Goal: Task Accomplishment & Management: Use online tool/utility

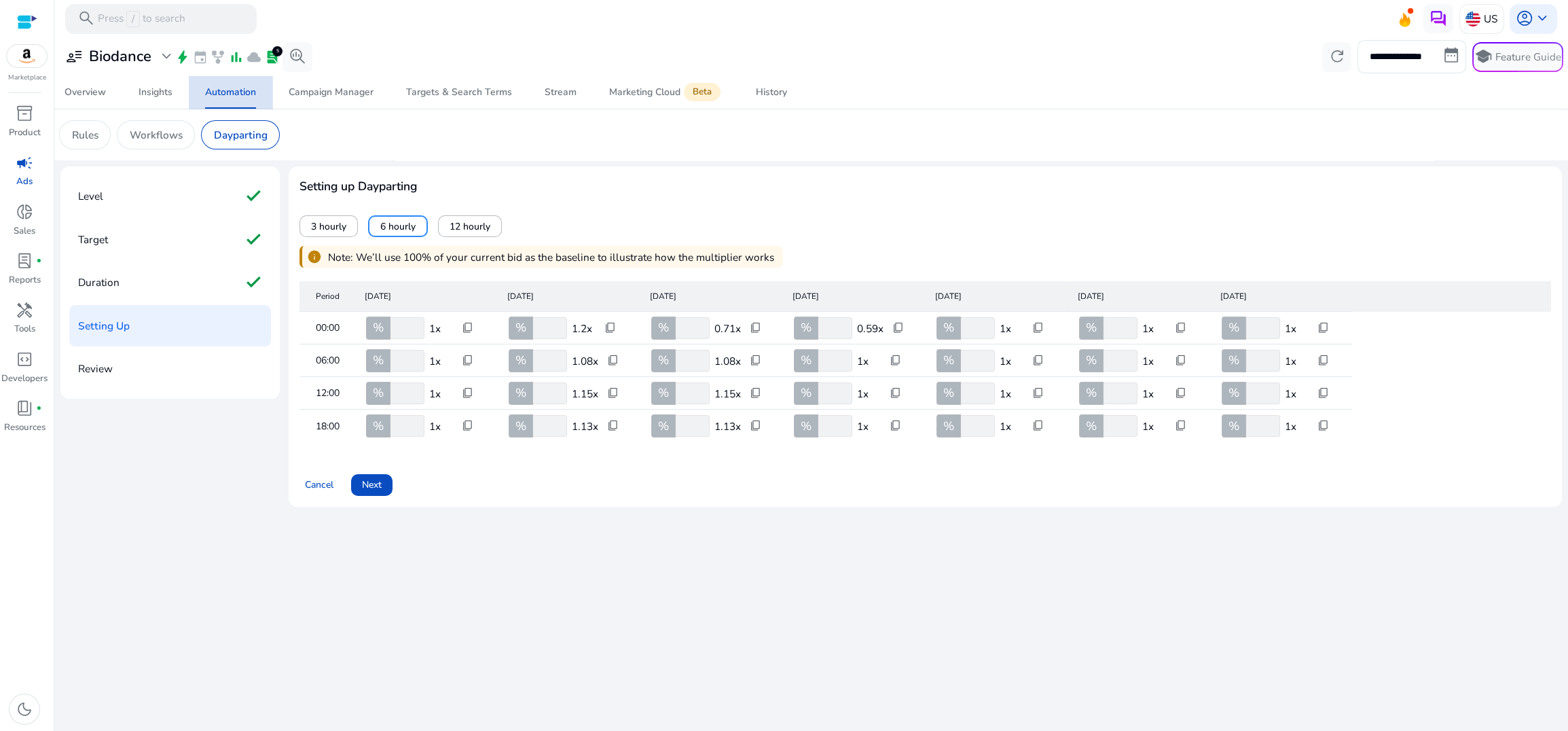
click at [235, 95] on div "Automation" at bounding box center [230, 92] width 51 height 9
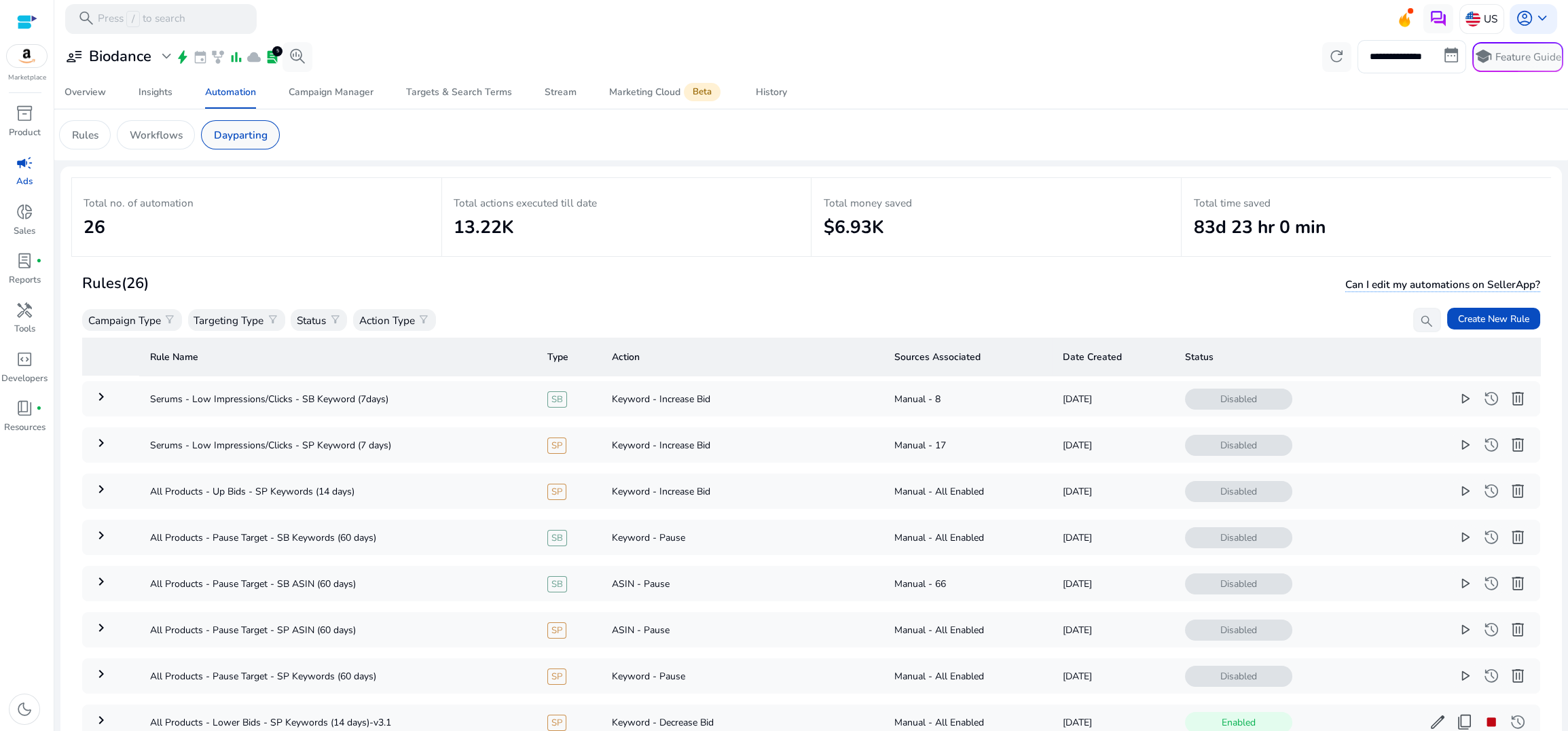
click at [259, 138] on p "Dayparting" at bounding box center [241, 135] width 54 height 16
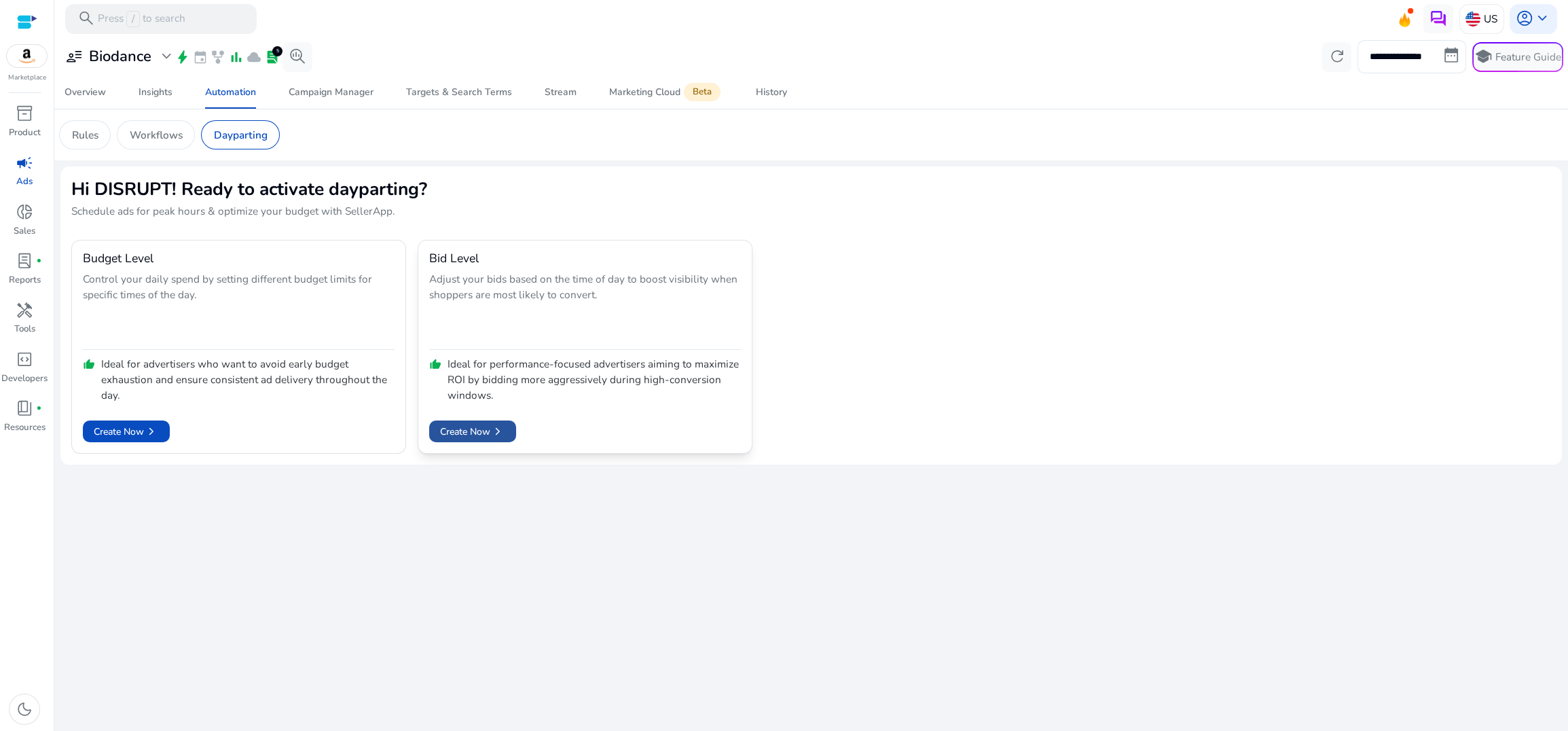
click at [483, 427] on span "Create Now chevron_right" at bounding box center [472, 431] width 65 height 15
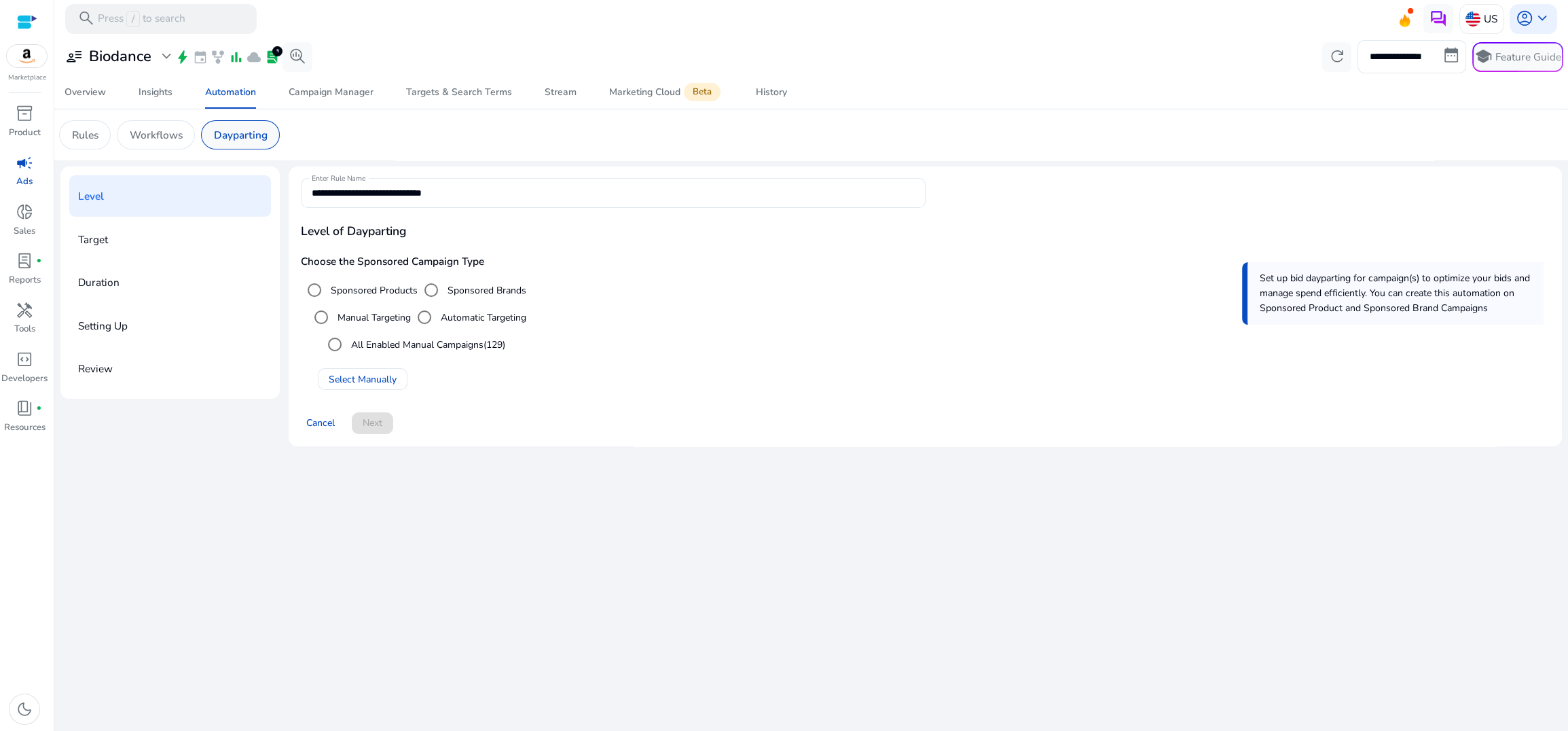
click at [234, 135] on p "Dayparting" at bounding box center [241, 135] width 54 height 16
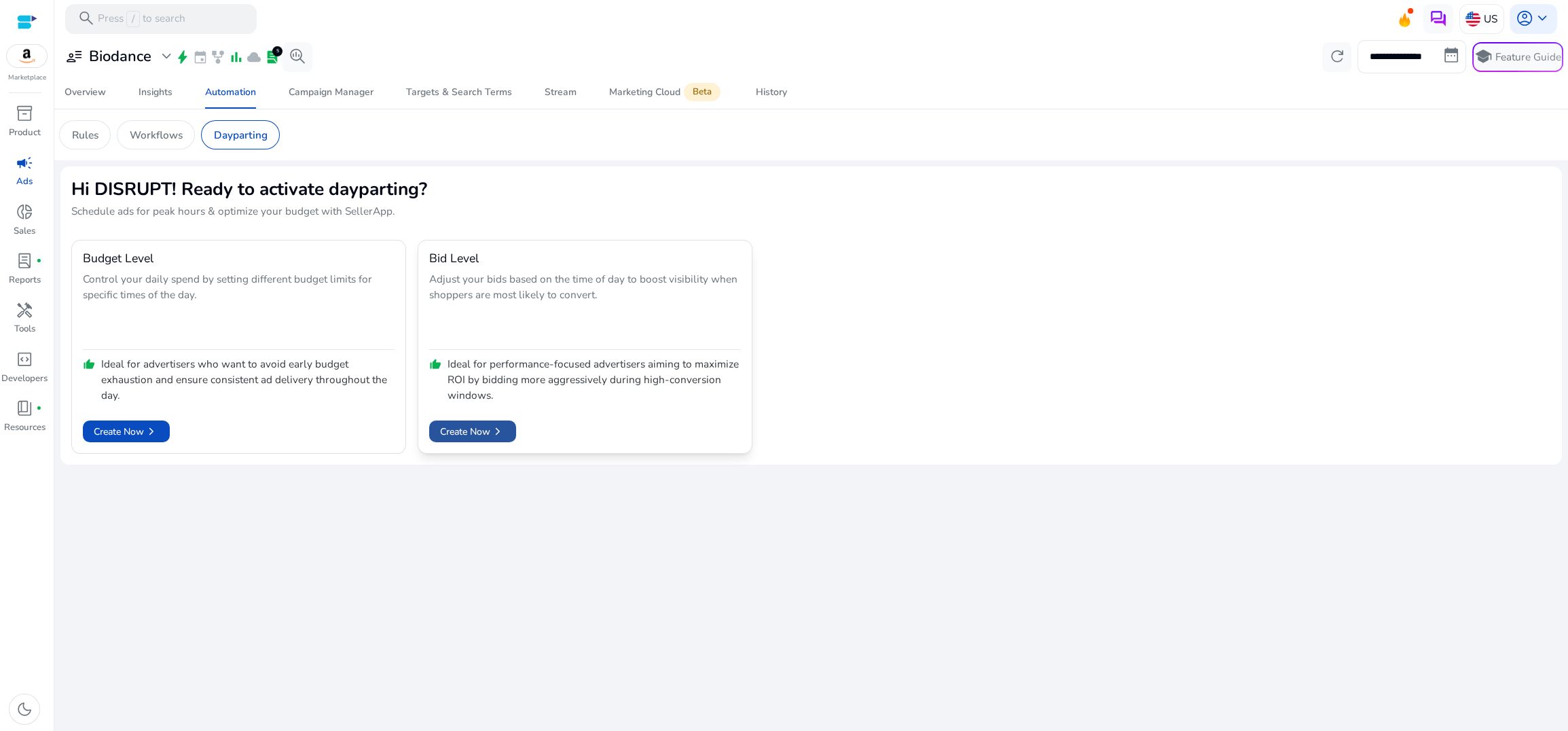
click at [499, 431] on span "chevron_right" at bounding box center [498, 431] width 15 height 15
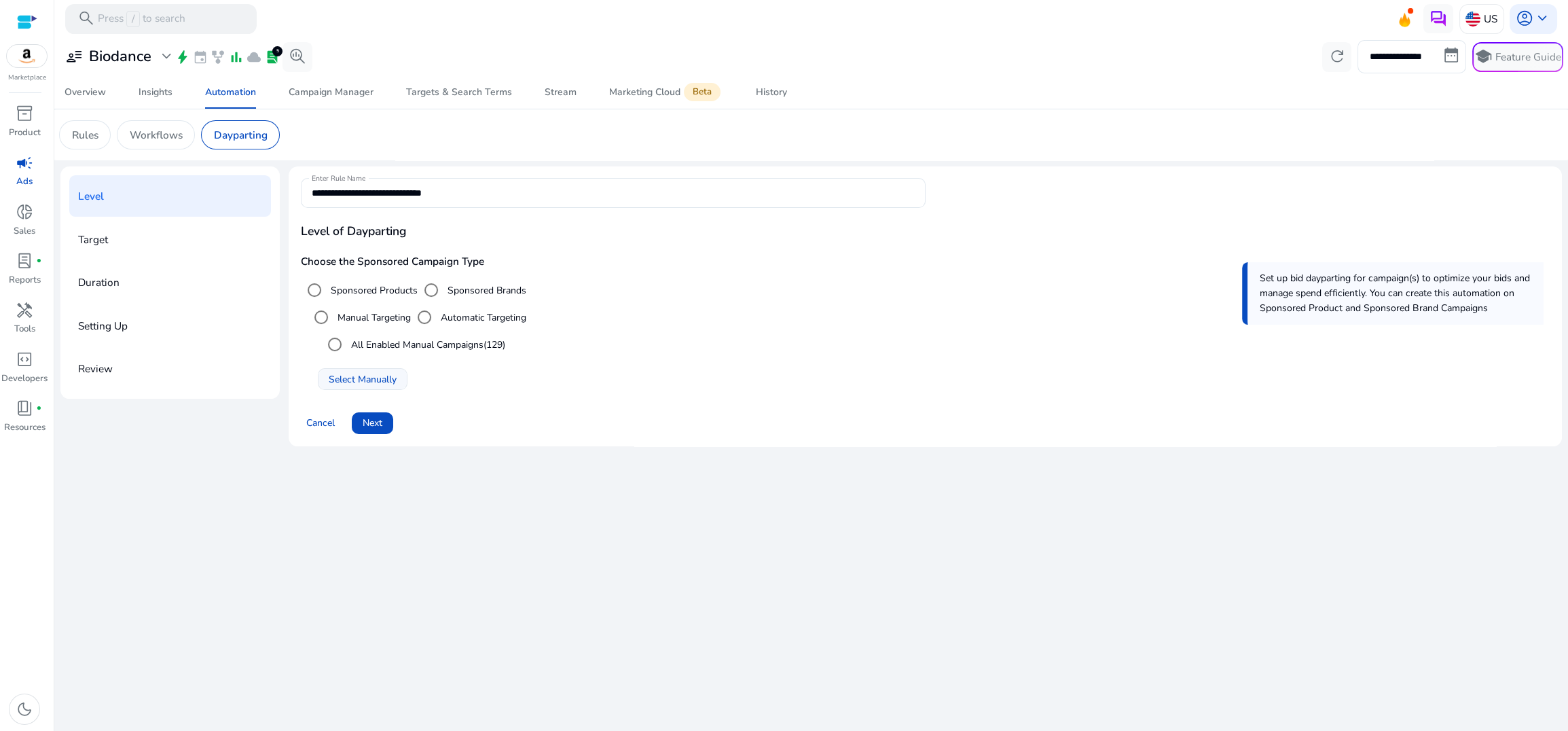
click at [363, 381] on span "Select Manually" at bounding box center [362, 378] width 68 height 14
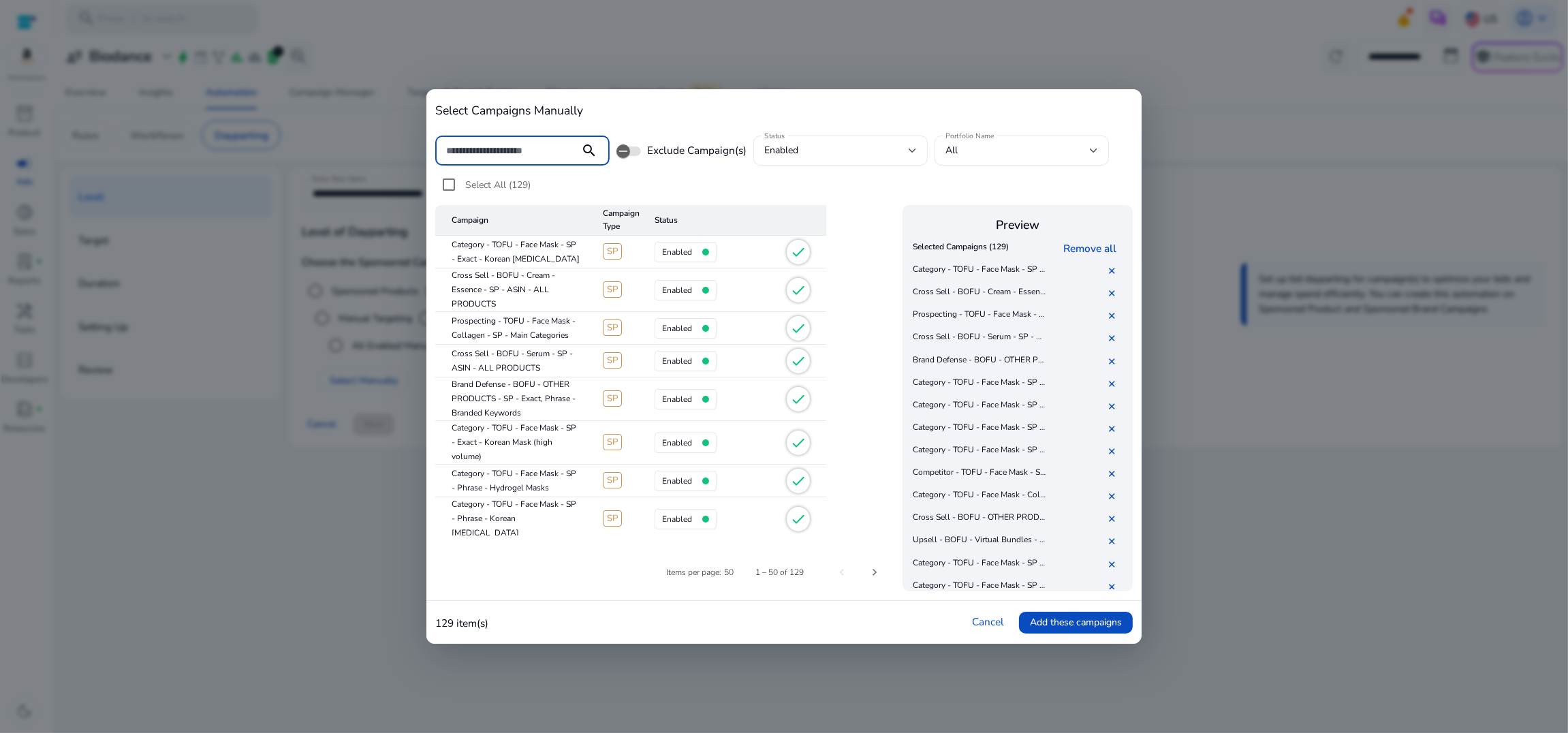
click at [537, 152] on input at bounding box center [508, 151] width 123 height 15
click at [872, 184] on div "Select All (129)" at bounding box center [784, 188] width 698 height 34
click at [994, 484] on link "Cancel" at bounding box center [988, 620] width 32 height 14
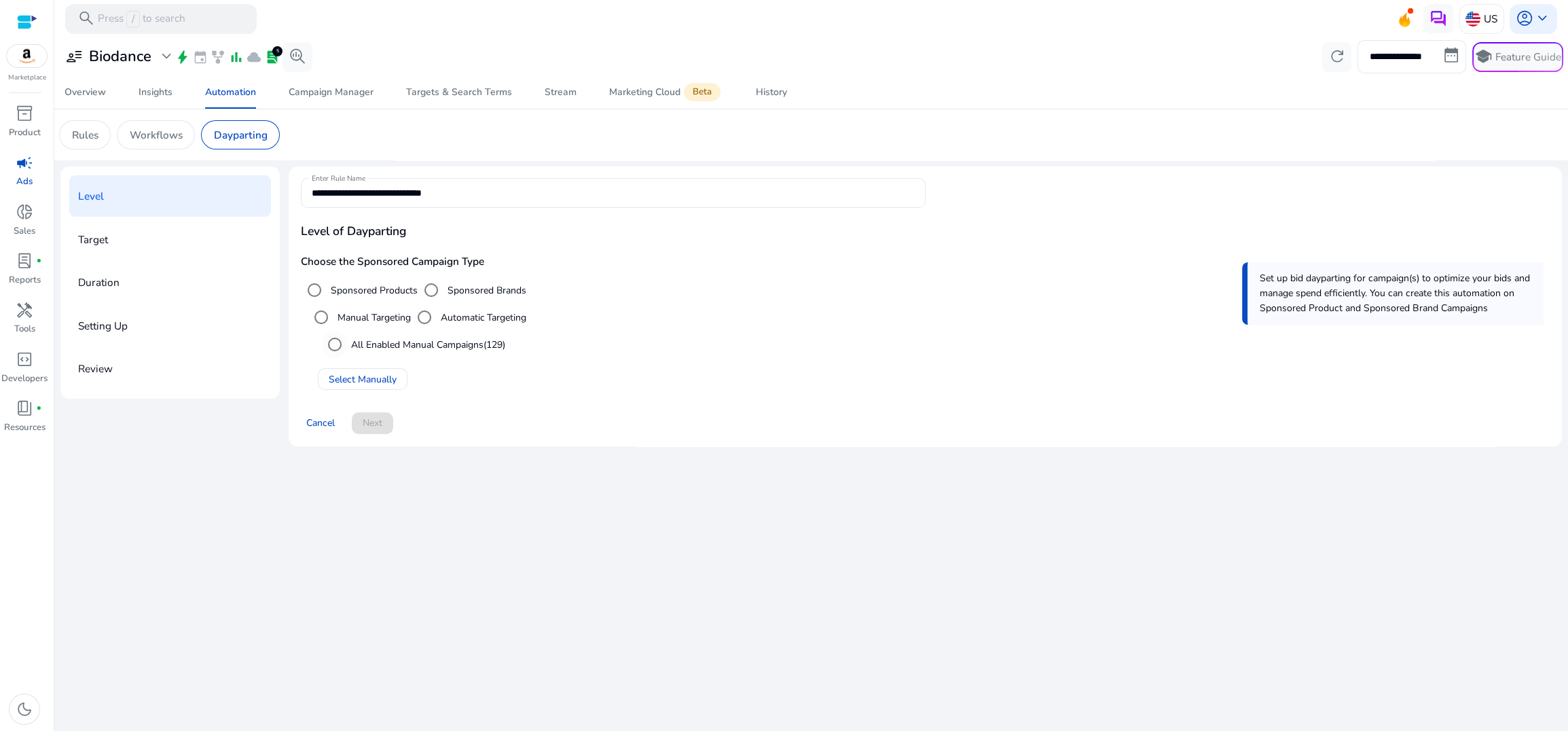
click at [351, 341] on label "All Enabled Manual Campaigns (129)" at bounding box center [427, 344] width 157 height 14
click at [383, 375] on span "Select Manually" at bounding box center [362, 378] width 68 height 14
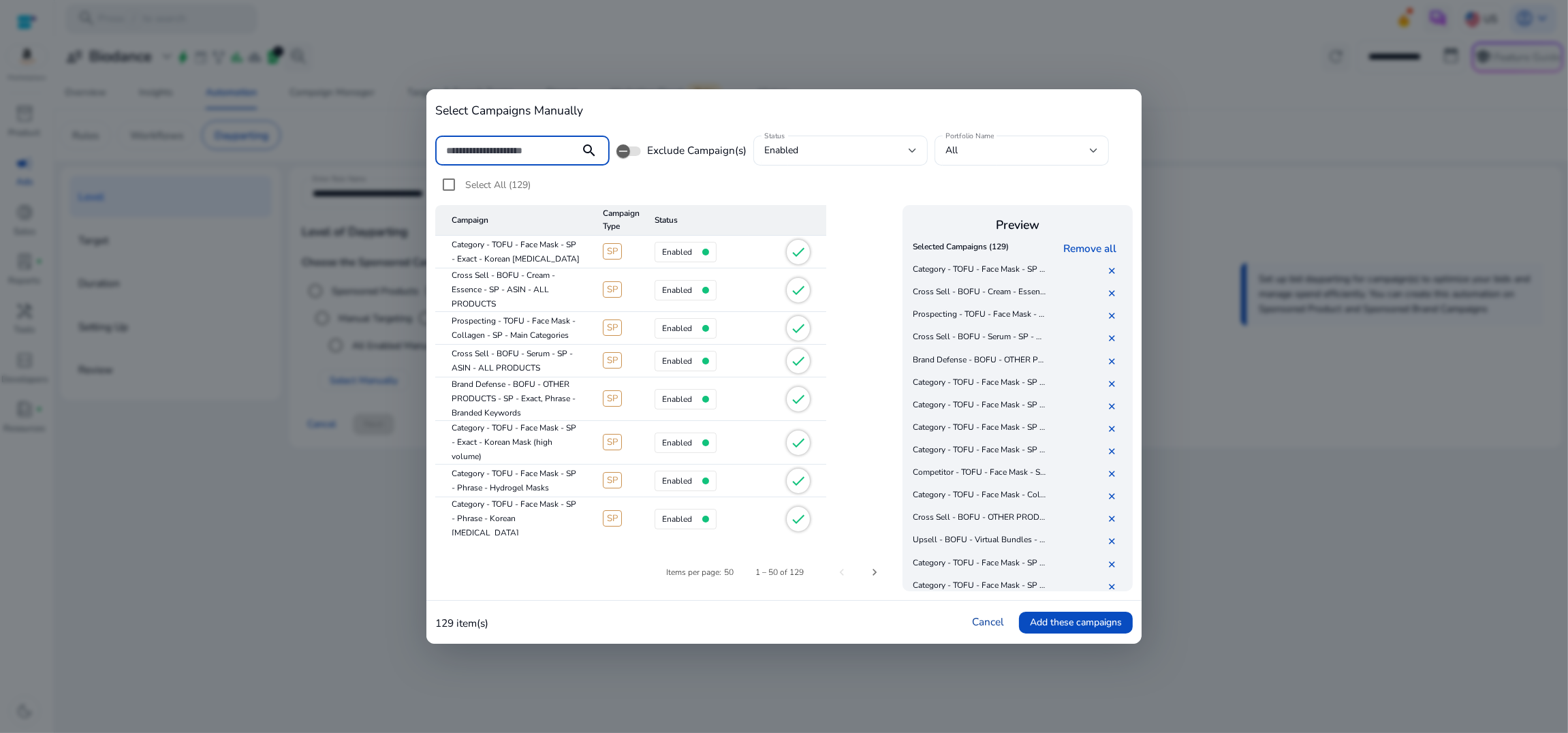
click at [994, 484] on link "Cancel" at bounding box center [988, 620] width 32 height 14
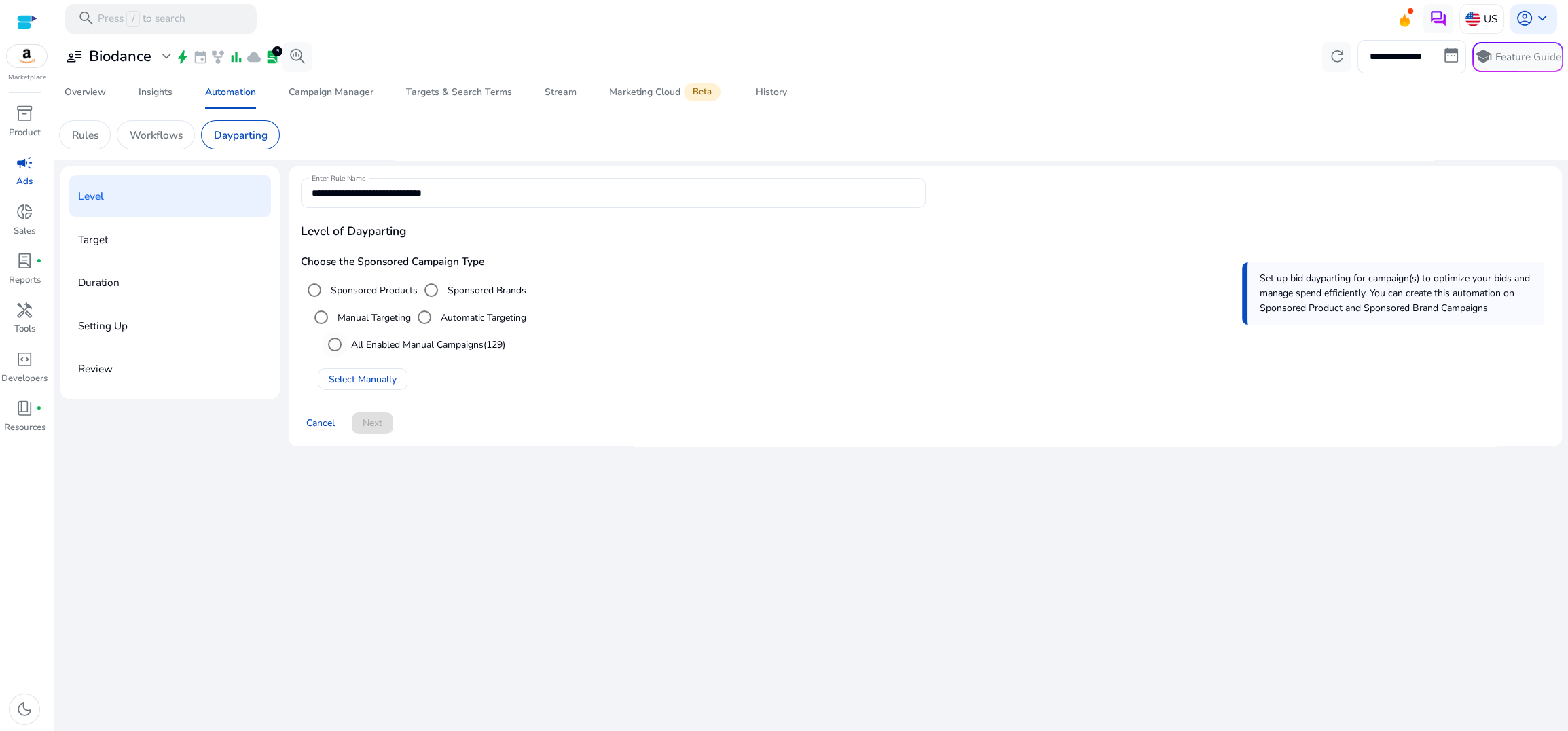
click at [372, 340] on label "All Enabled Manual Campaigns (129)" at bounding box center [427, 344] width 157 height 14
click at [373, 422] on span "Next" at bounding box center [372, 422] width 19 height 14
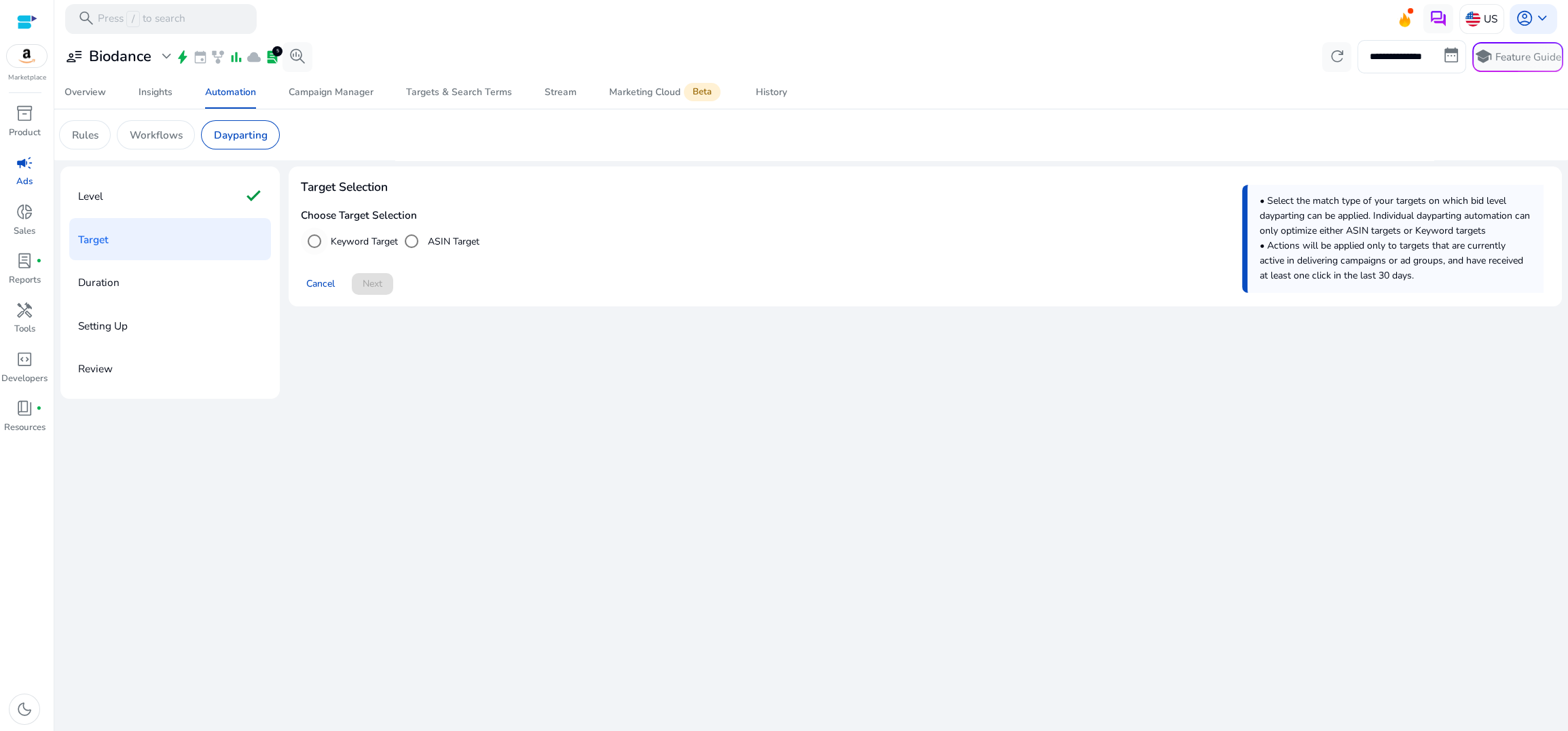
click at [351, 240] on label "Keyword Target" at bounding box center [363, 241] width 70 height 14
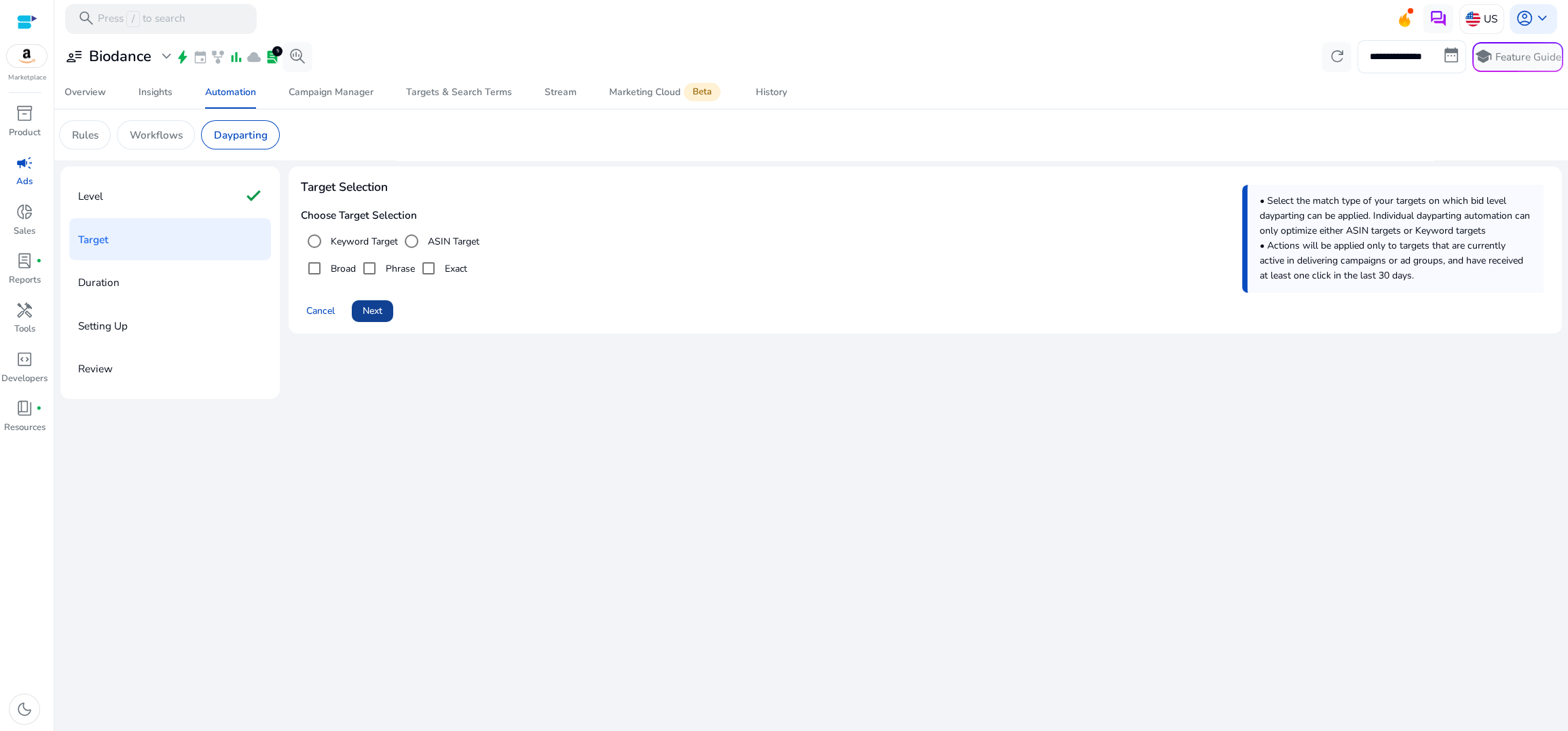
click at [382, 314] on span "Next" at bounding box center [372, 310] width 19 height 14
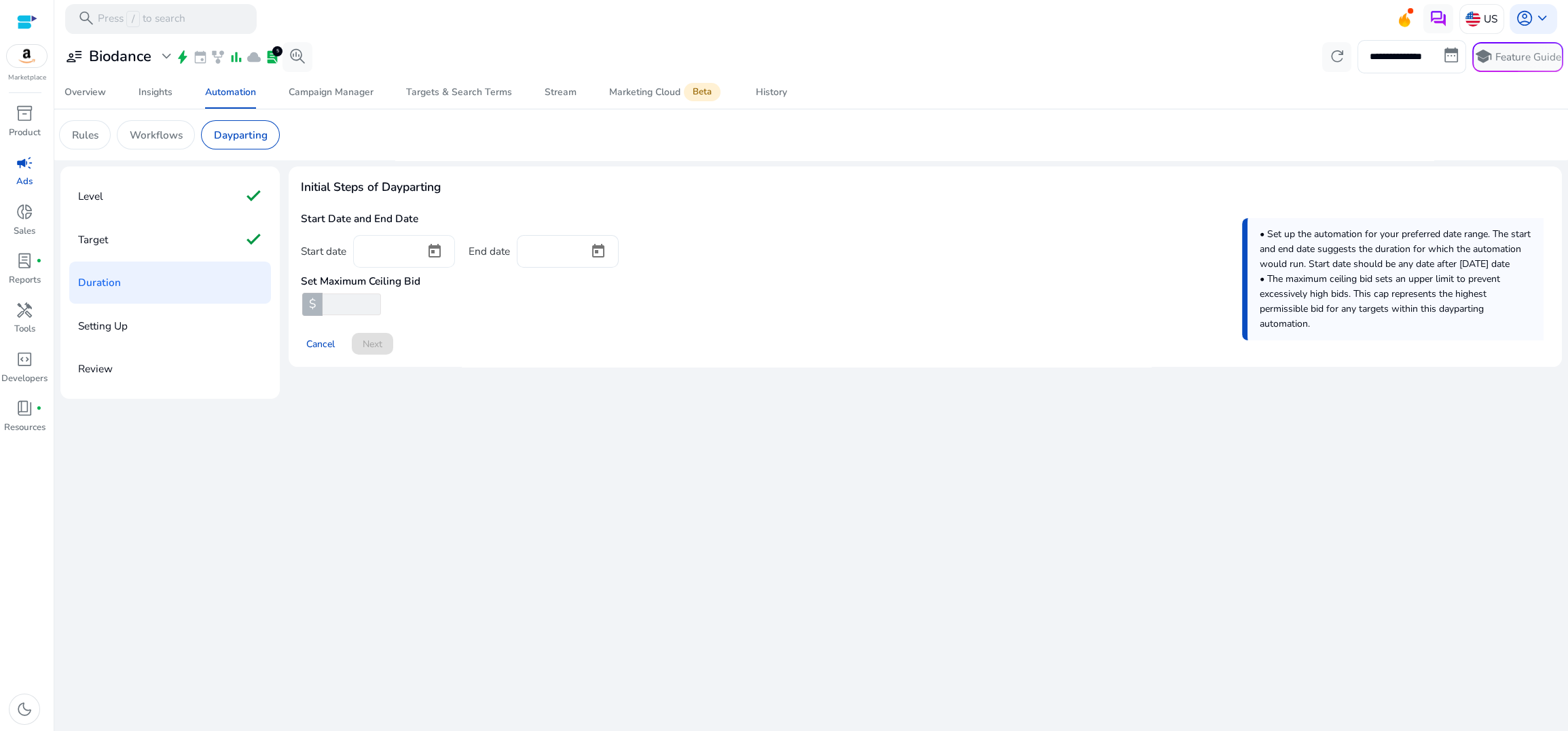
click at [354, 248] on div at bounding box center [404, 250] width 102 height 32
click at [435, 250] on span "Open calendar" at bounding box center [434, 250] width 32 height 32
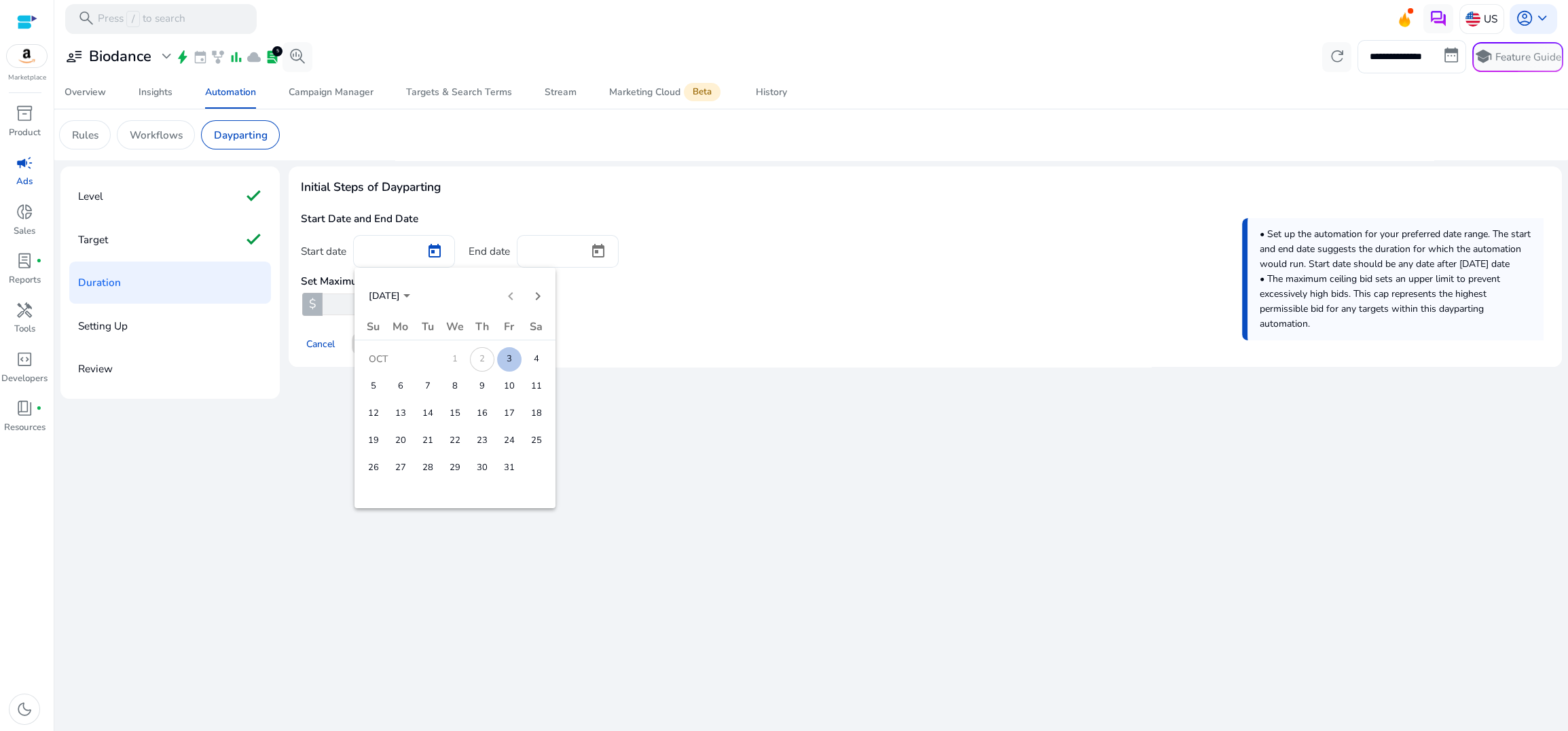
click at [421, 380] on span "7" at bounding box center [427, 386] width 24 height 24
type input "*********"
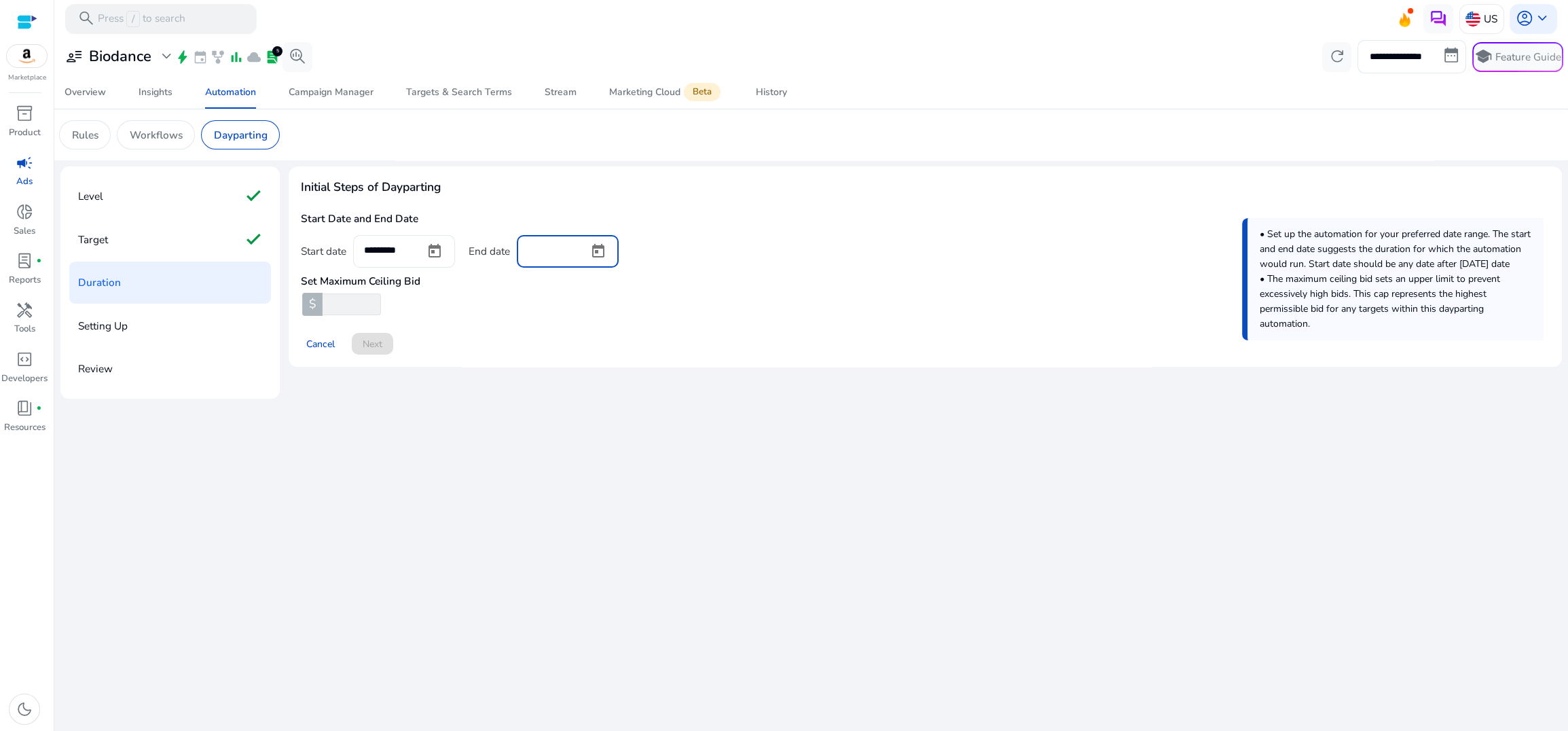
click at [552, 252] on input at bounding box center [553, 250] width 50 height 15
drag, startPoint x: 616, startPoint y: 262, endPoint x: 591, endPoint y: 252, distance: 26.9
click at [603, 257] on div at bounding box center [598, 250] width 41 height 32
click at [592, 252] on span "Open calendar" at bounding box center [597, 250] width 32 height 32
click at [605, 255] on span "Open calendar" at bounding box center [597, 250] width 32 height 32
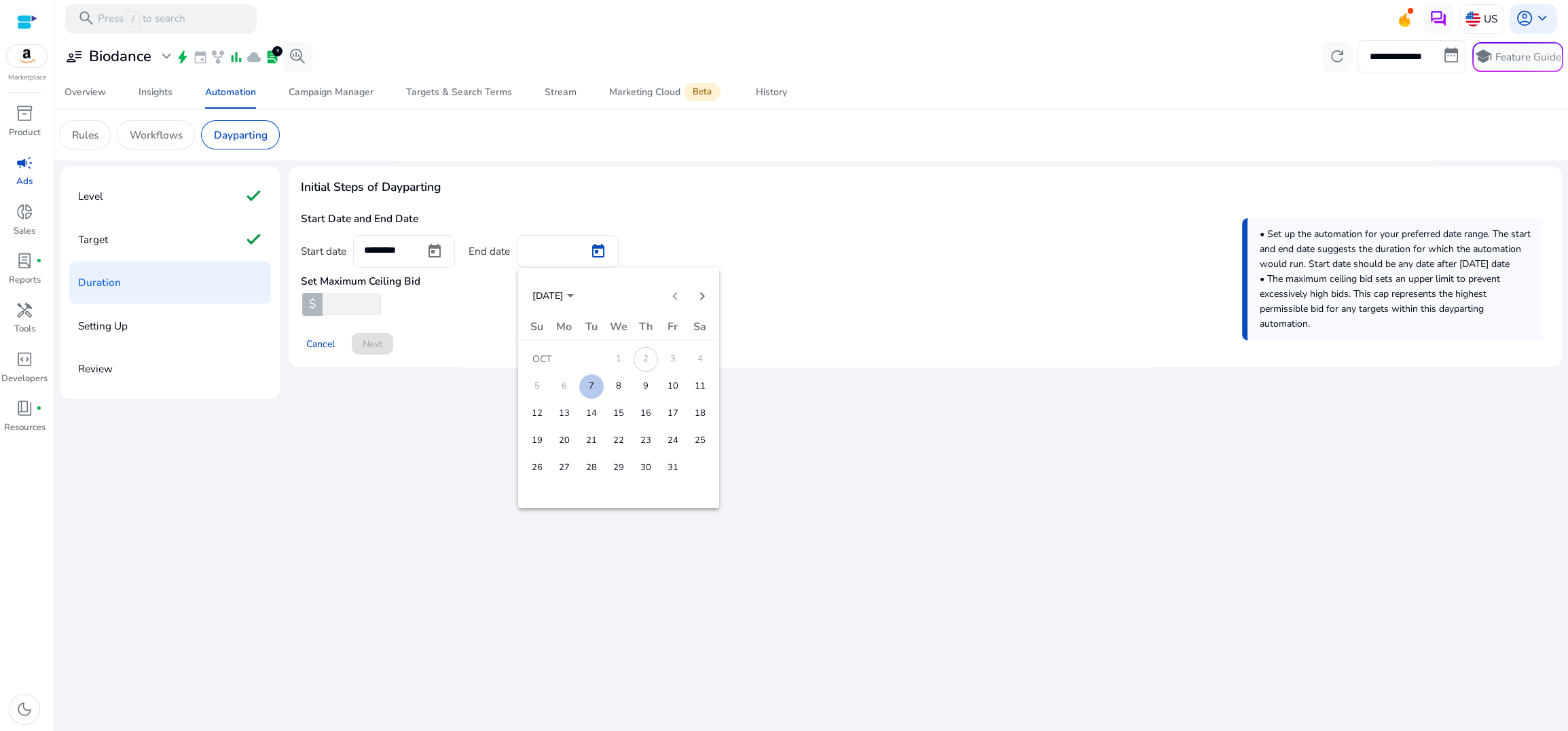
click at [617, 394] on span "8" at bounding box center [618, 386] width 24 height 24
type input "*********"
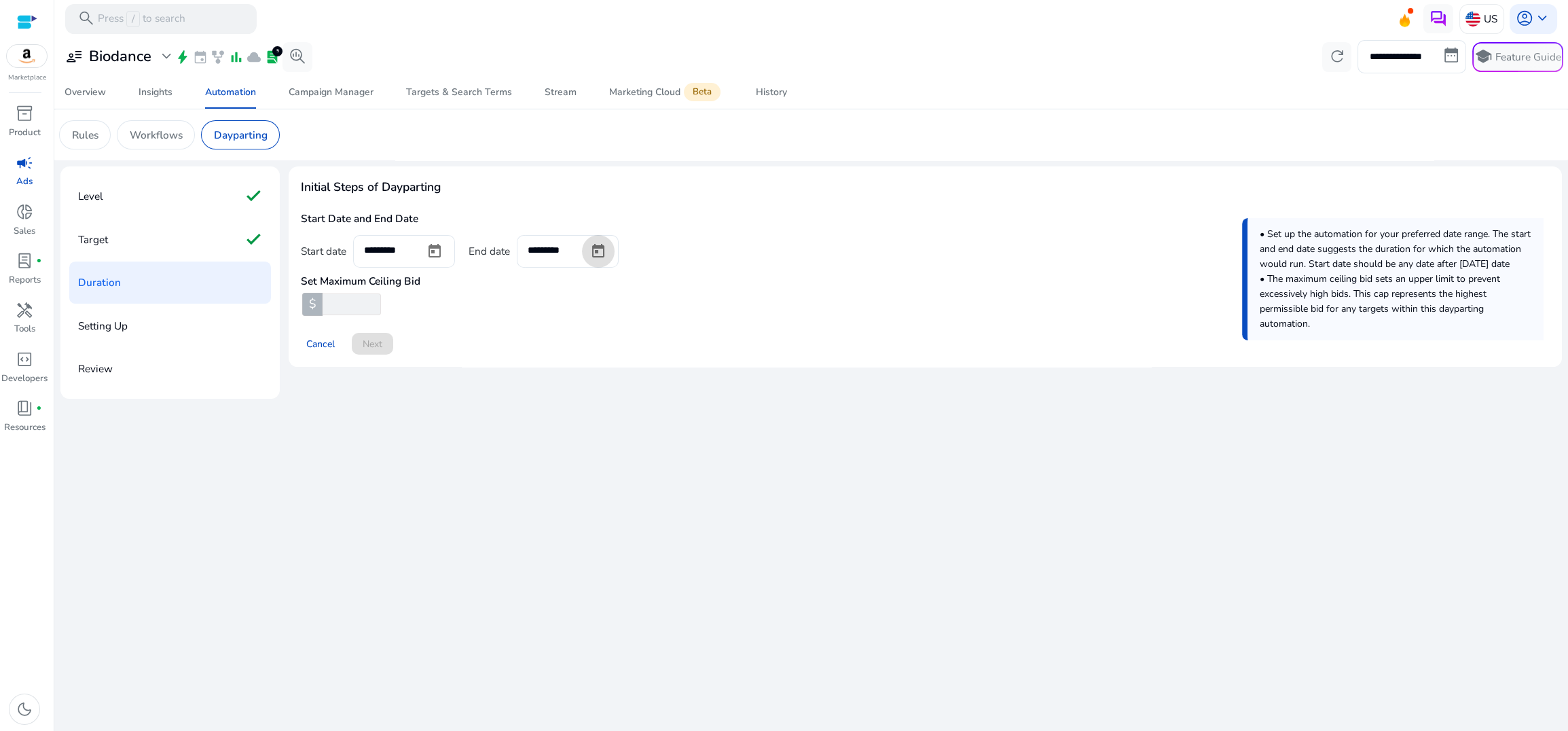
click at [377, 303] on input "*" at bounding box center [350, 303] width 60 height 21
drag, startPoint x: 341, startPoint y: 306, endPoint x: 277, endPoint y: 302, distance: 64.1
click at [277, 302] on div "Level check Target check Duration Setting Up Review Initial Steps of Dayparting…" at bounding box center [810, 282] width 1501 height 232
type input "*"
drag, startPoint x: 515, startPoint y: 321, endPoint x: 386, endPoint y: 339, distance: 130.2
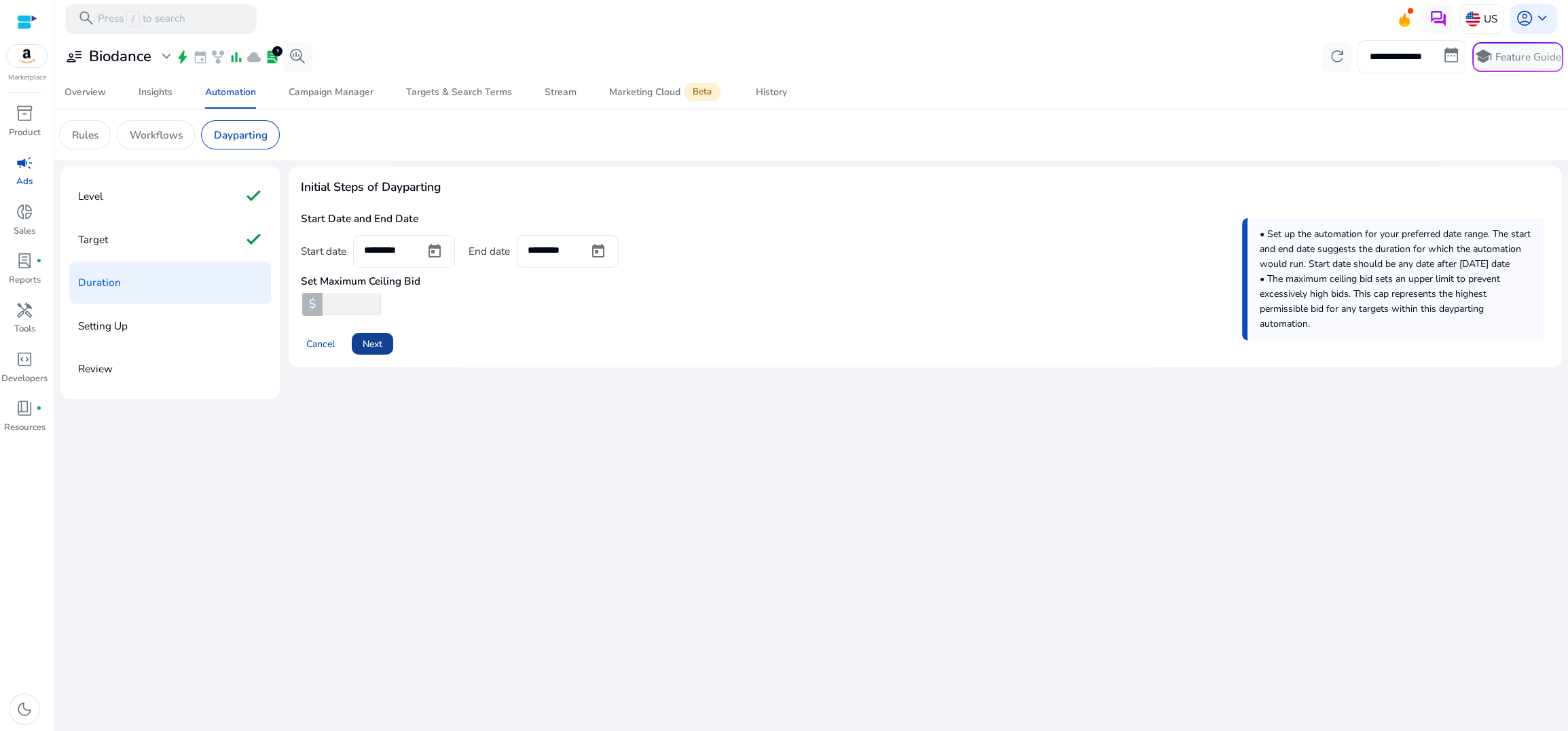
click at [514, 324] on div "Cancel Next" at bounding box center [924, 338] width 1249 height 34
click at [382, 340] on span "Next" at bounding box center [372, 343] width 19 height 14
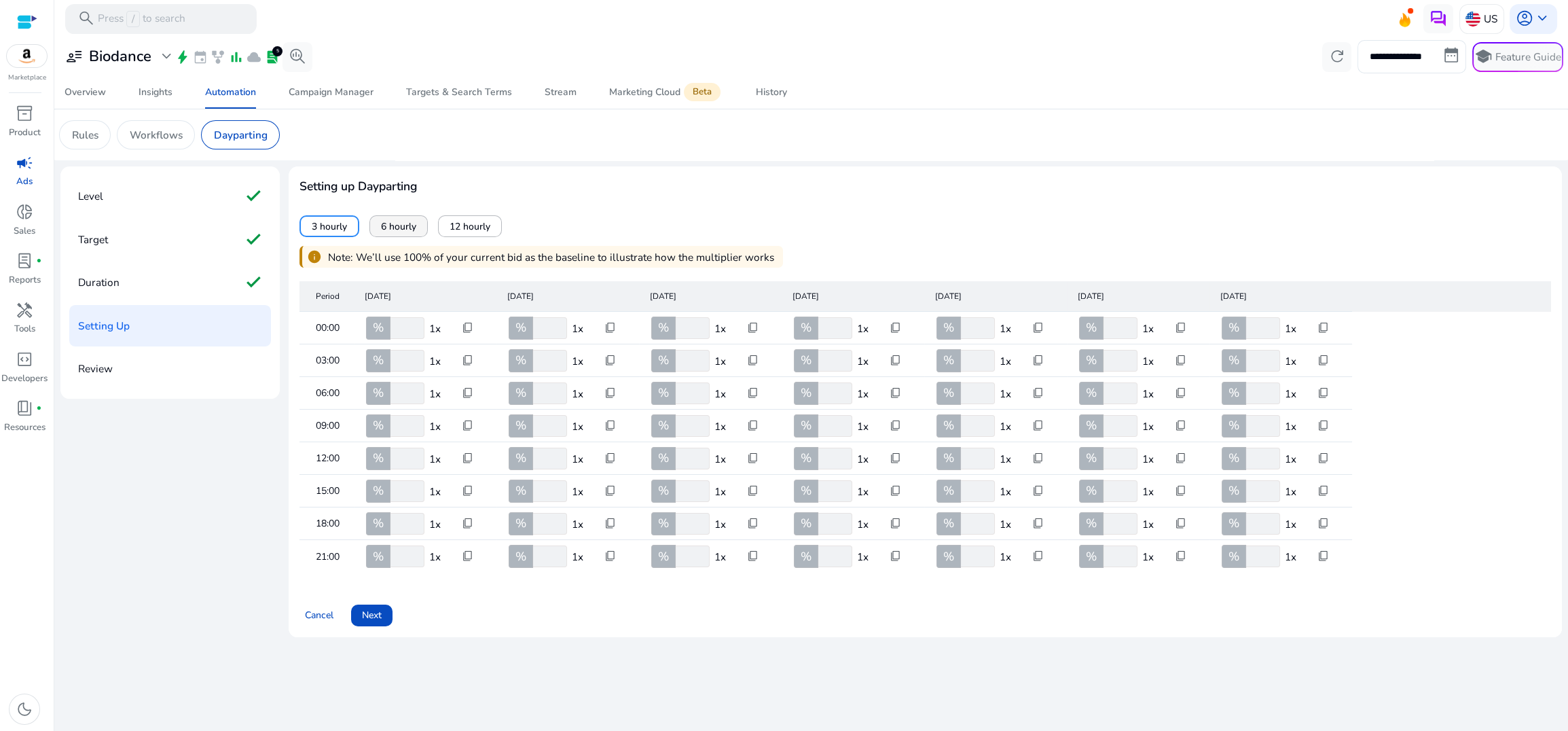
click at [410, 223] on span "6 hourly" at bounding box center [399, 225] width 35 height 14
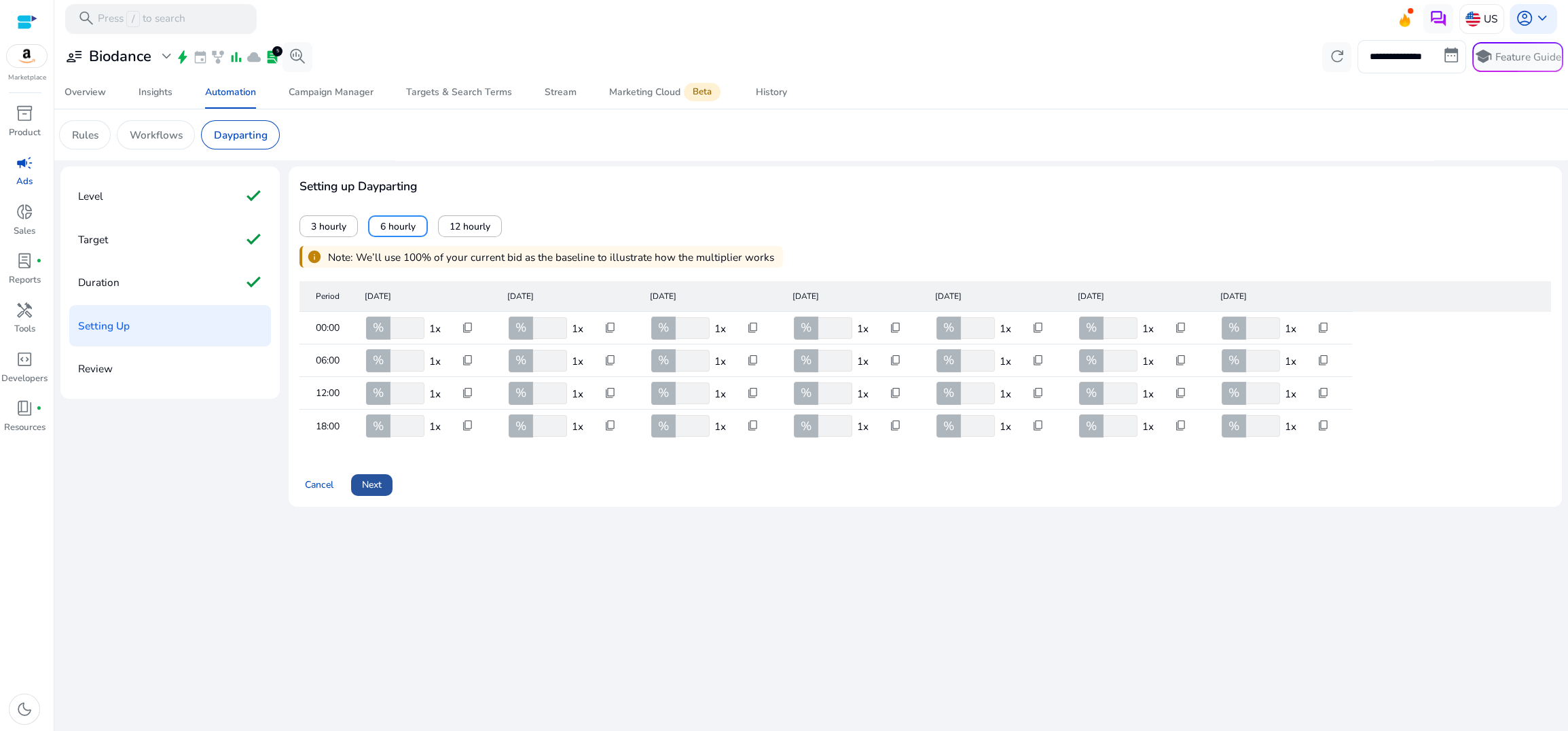
click at [379, 482] on span "Next" at bounding box center [371, 484] width 19 height 14
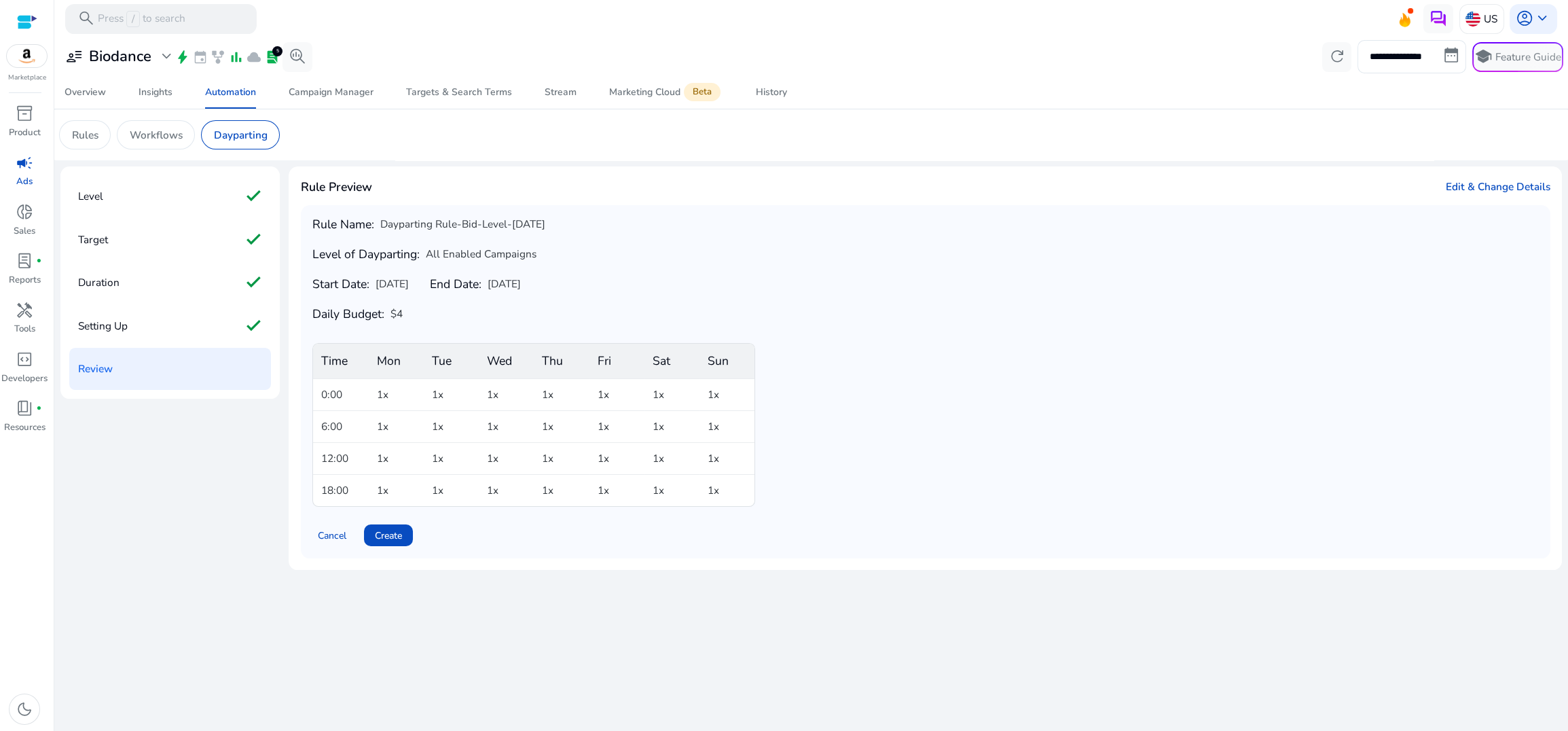
click at [932, 270] on div "Rule Name: Dayparting Rule-Bid-Level-Oct 02 Level of Dayparting: All Enabled Ca…" at bounding box center [925, 362] width 1226 height 289
click at [125, 325] on p "Setting Up" at bounding box center [102, 326] width 49 height 24
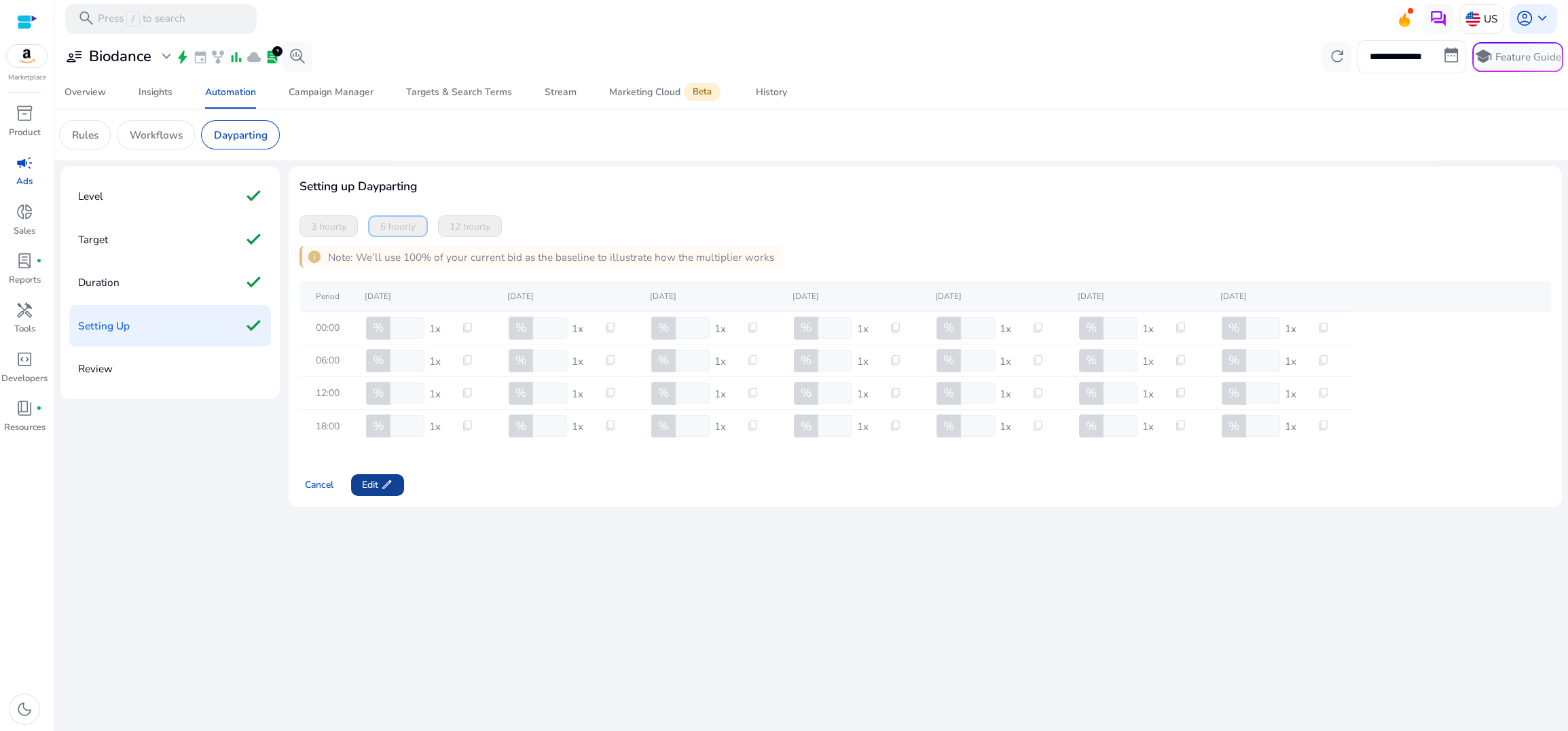
click at [396, 482] on span at bounding box center [377, 484] width 53 height 32
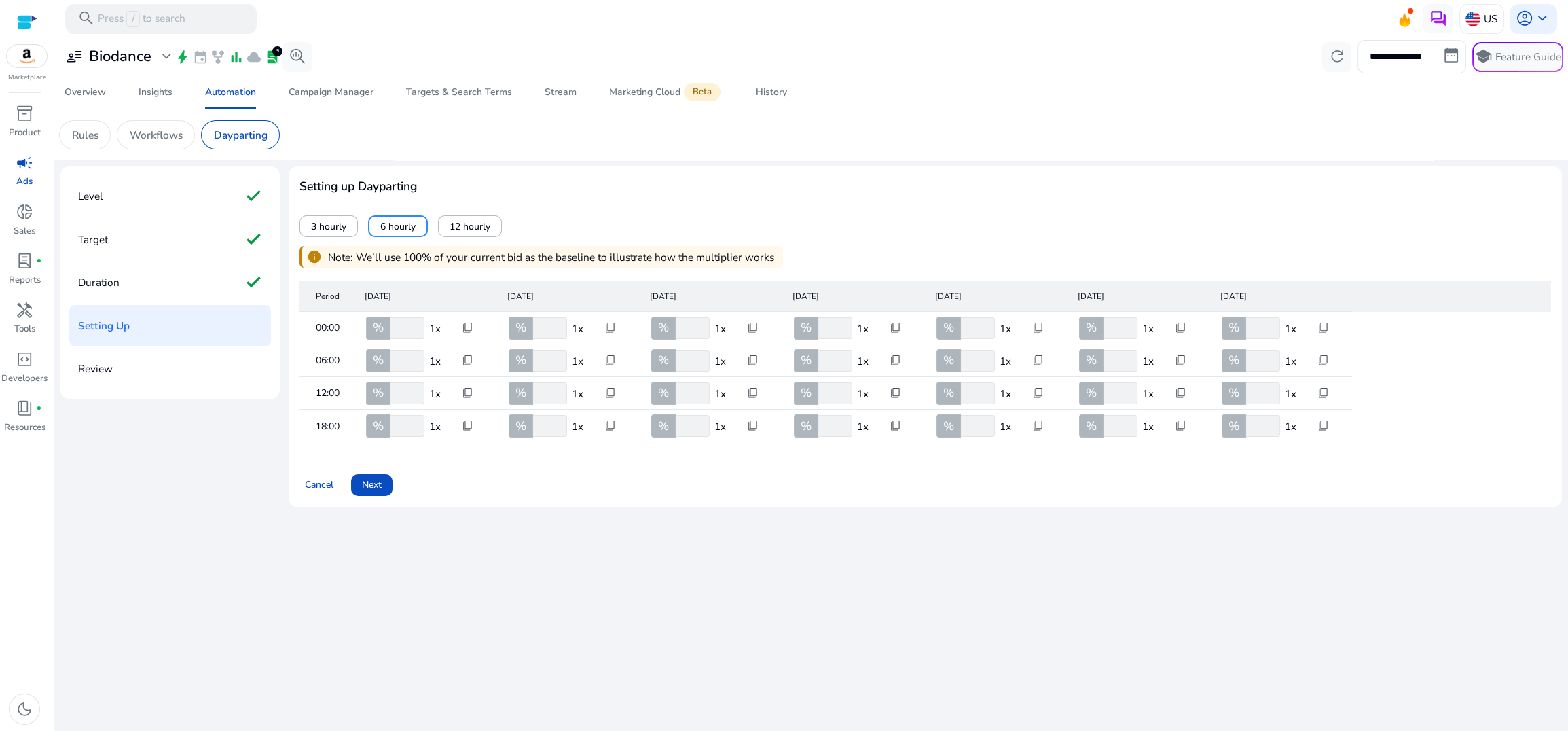
click at [541, 331] on input "***" at bounding box center [549, 327] width 37 height 21
type input "**"
click at [850, 214] on div "3 hourly 6 hourly 12 hourly" at bounding box center [924, 215] width 1251 height 42
